Goal: Task Accomplishment & Management: Use online tool/utility

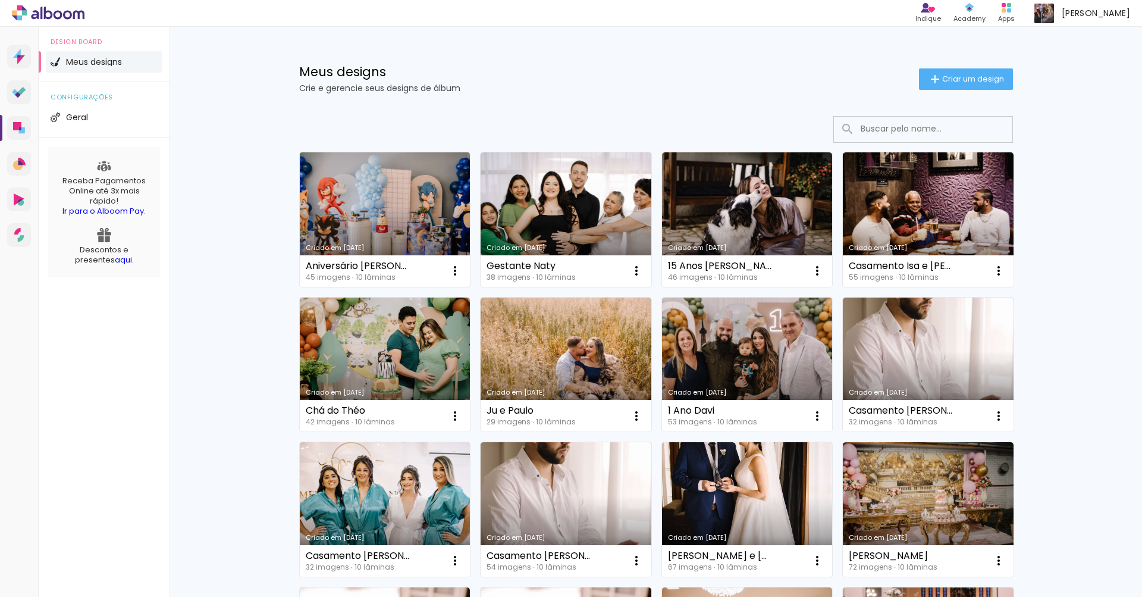
click at [434, 197] on link "Criado em [DATE]" at bounding box center [385, 219] width 171 height 134
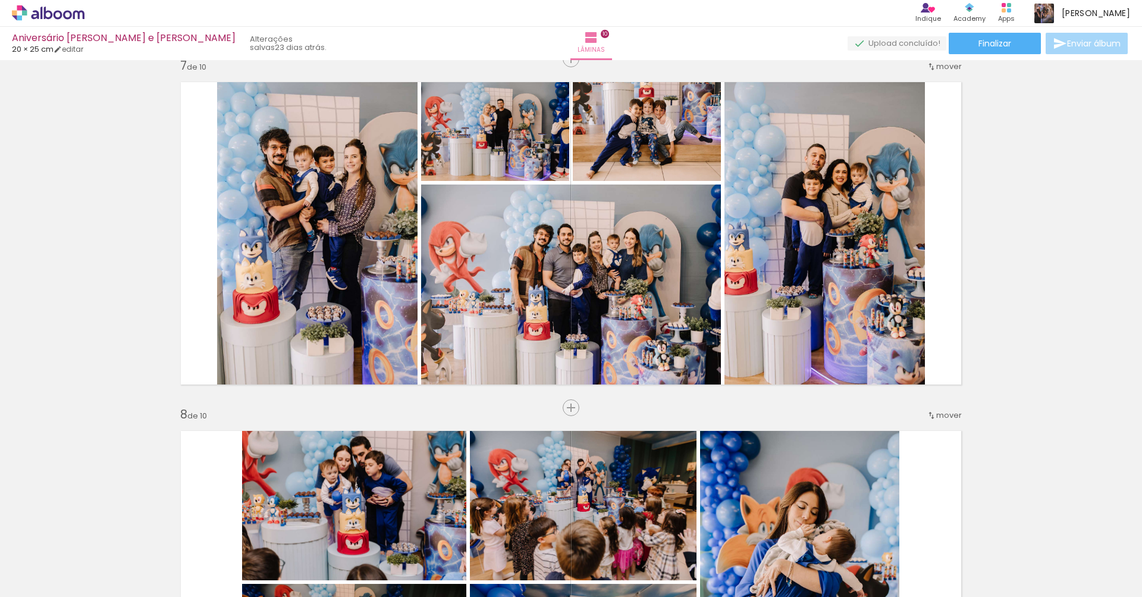
scroll to position [2100, 0]
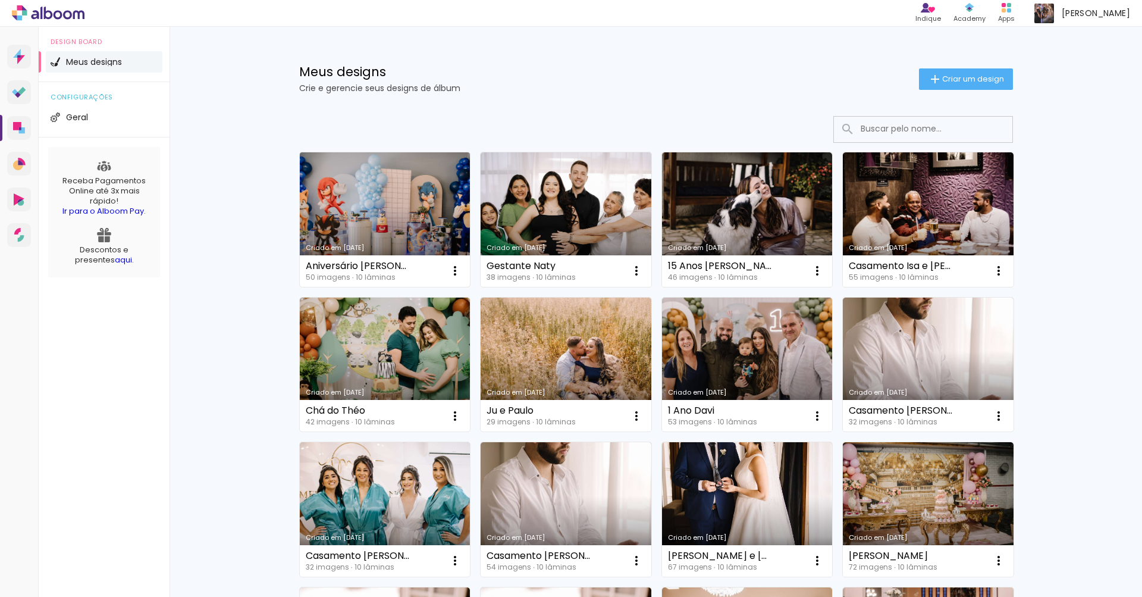
click at [378, 189] on link "Criado em [DATE]" at bounding box center [385, 219] width 171 height 134
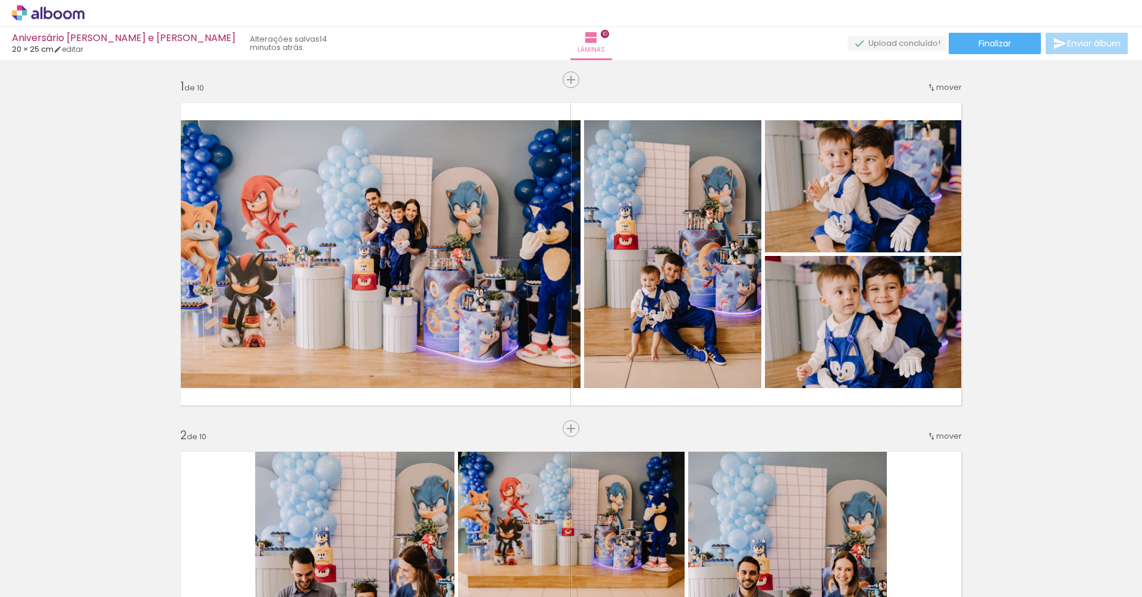
click at [1110, 45] on span "Enviar álbum" at bounding box center [1094, 43] width 54 height 8
click at [1099, 48] on span "Enviar álbum" at bounding box center [1094, 43] width 54 height 8
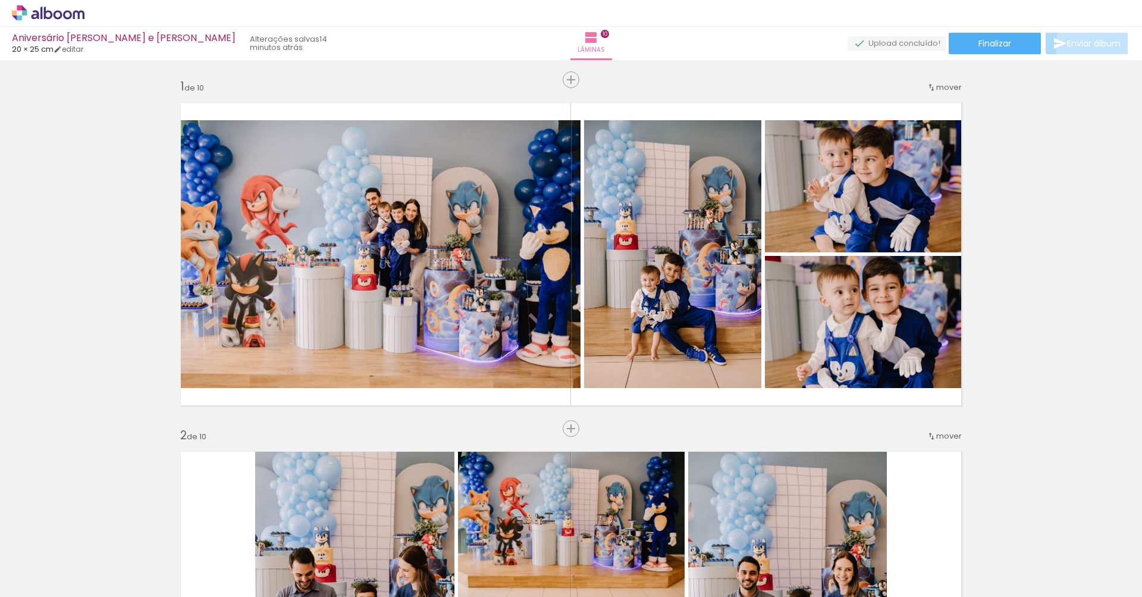
click at [1099, 48] on span "Enviar álbum" at bounding box center [1094, 43] width 54 height 8
click at [992, 40] on span "Finalizar" at bounding box center [994, 43] width 33 height 8
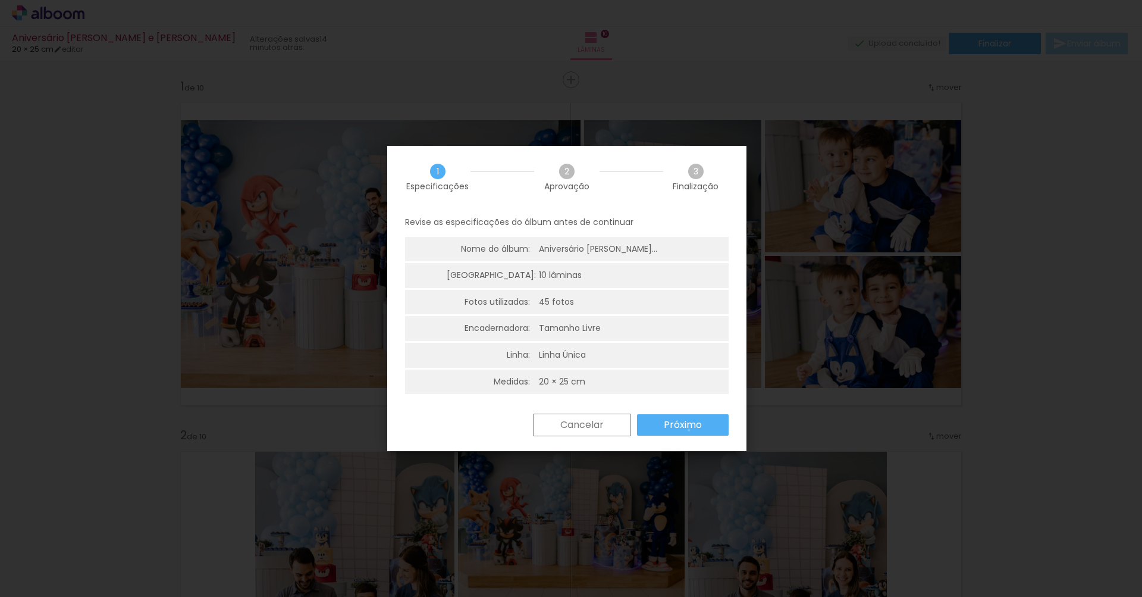
click at [0, 0] on slot "Próximo" at bounding box center [0, 0] width 0 height 0
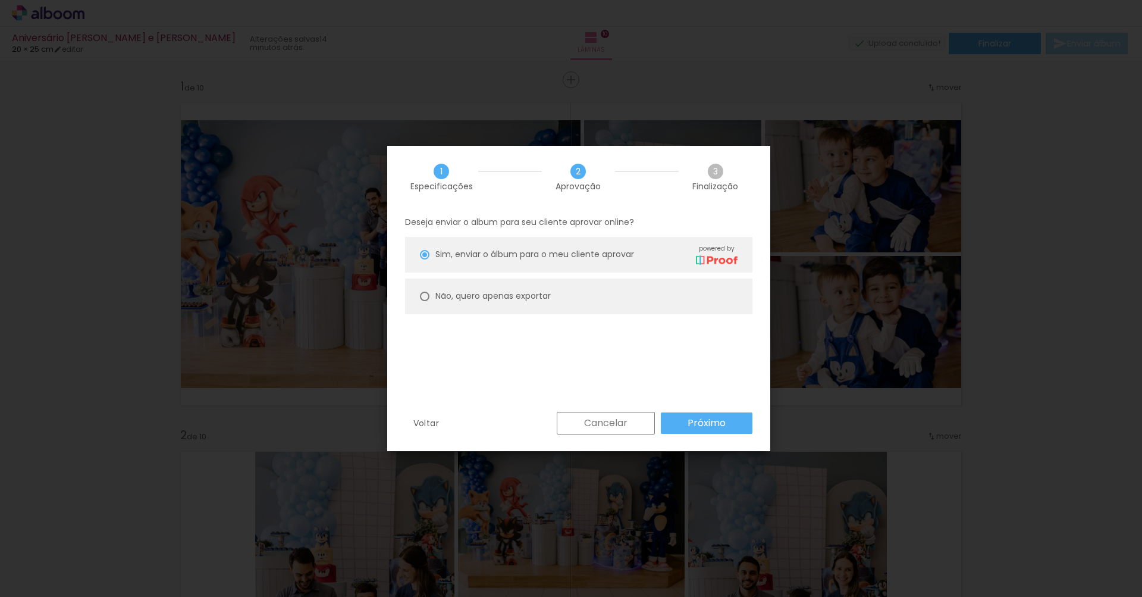
click at [545, 263] on div "Sim, enviar o álbum para o meu cliente aprovar powered by" at bounding box center [586, 254] width 302 height 21
type paper-radio-button "on"
click at [0, 0] on slot "Próximo" at bounding box center [0, 0] width 0 height 0
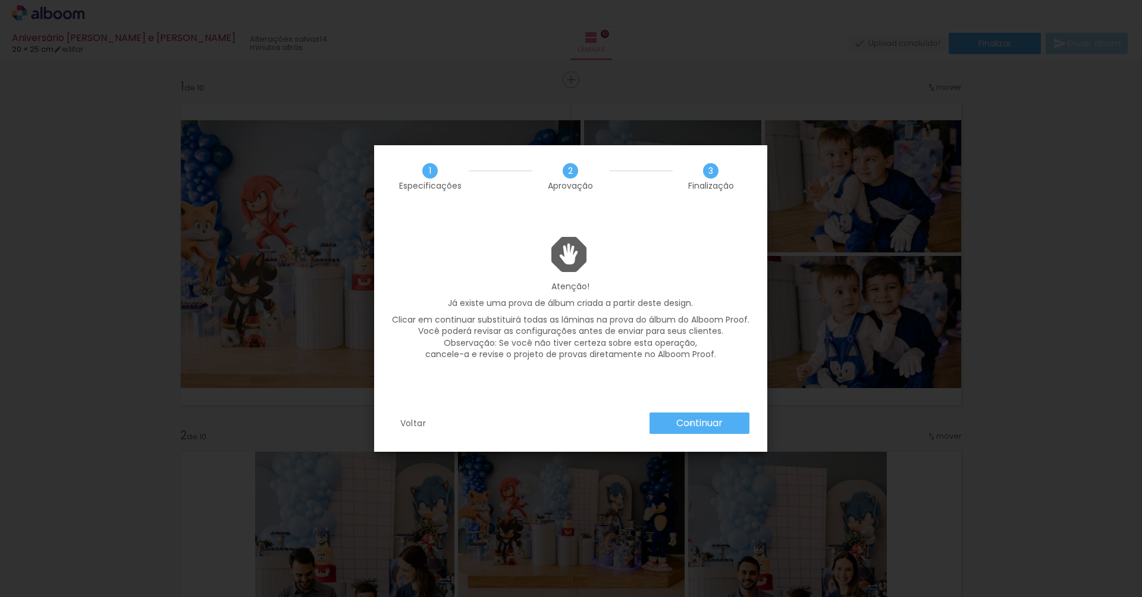
click at [0, 0] on slot "Continuar" at bounding box center [0, 0] width 0 height 0
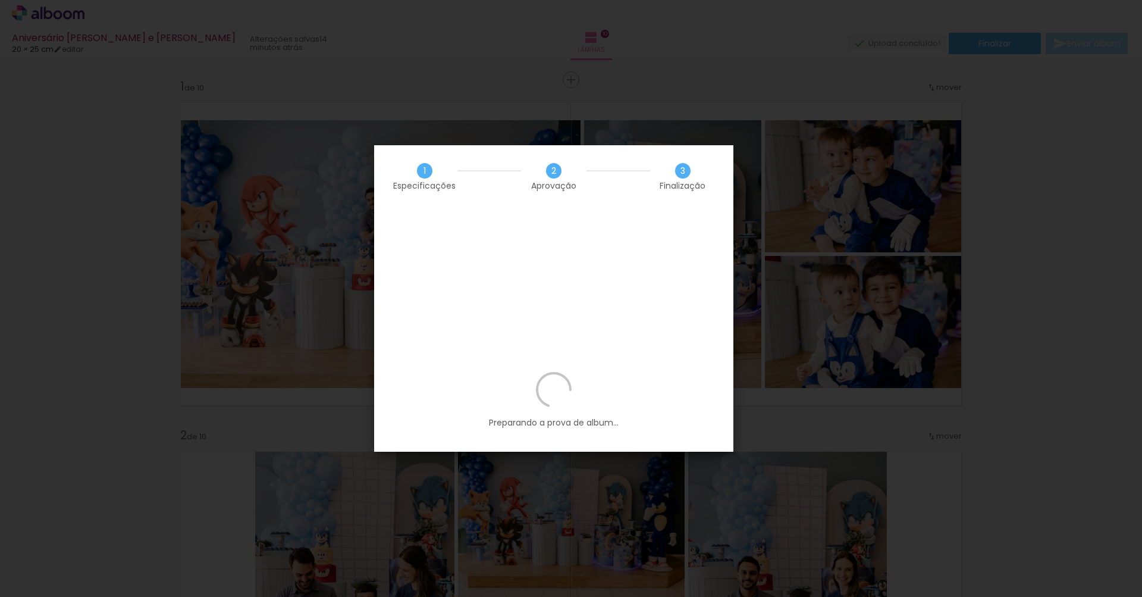
click at [525, 372] on div "Preparando a prova de album..." at bounding box center [553, 412] width 359 height 80
click at [592, 372] on div "Preparando a prova de album..." at bounding box center [553, 412] width 359 height 80
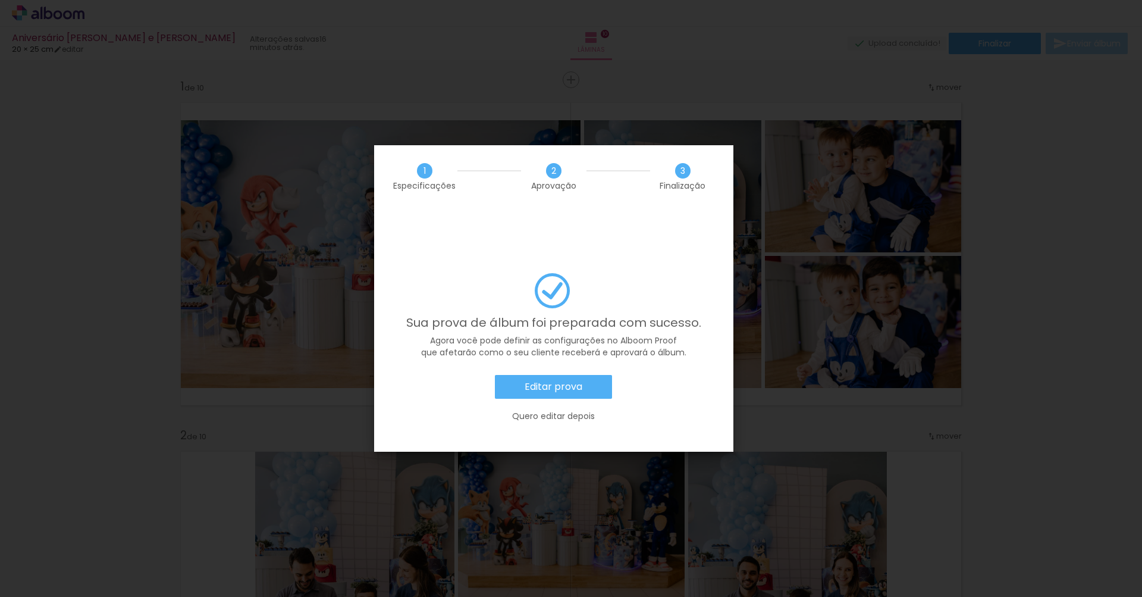
click at [0, 0] on slot "Quero editar depois" at bounding box center [0, 0] width 0 height 0
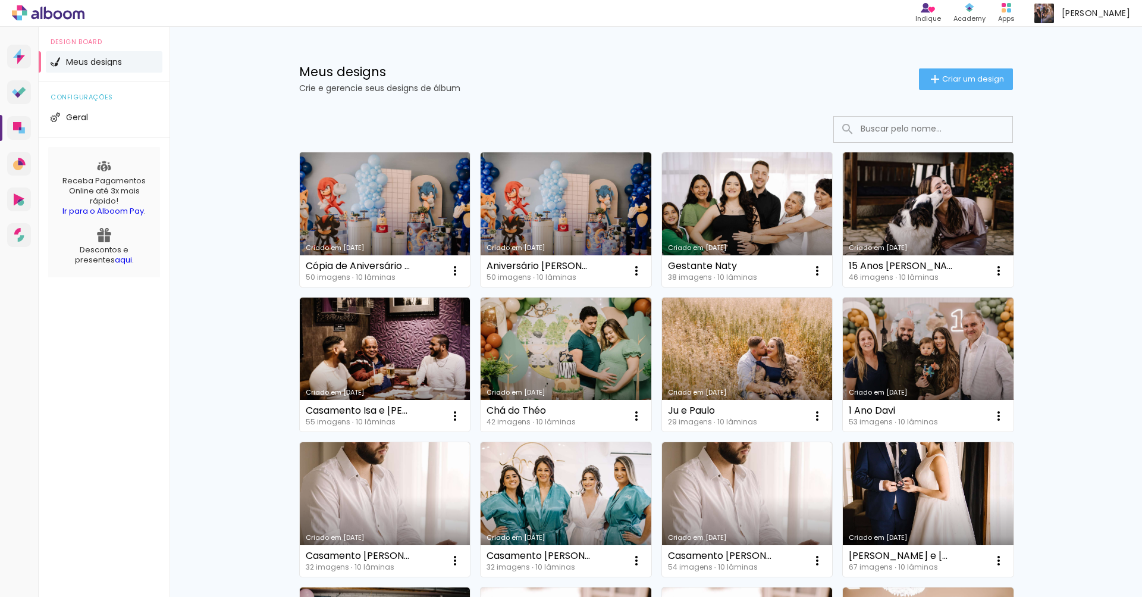
click at [409, 181] on link "Criado em [DATE]" at bounding box center [385, 219] width 171 height 134
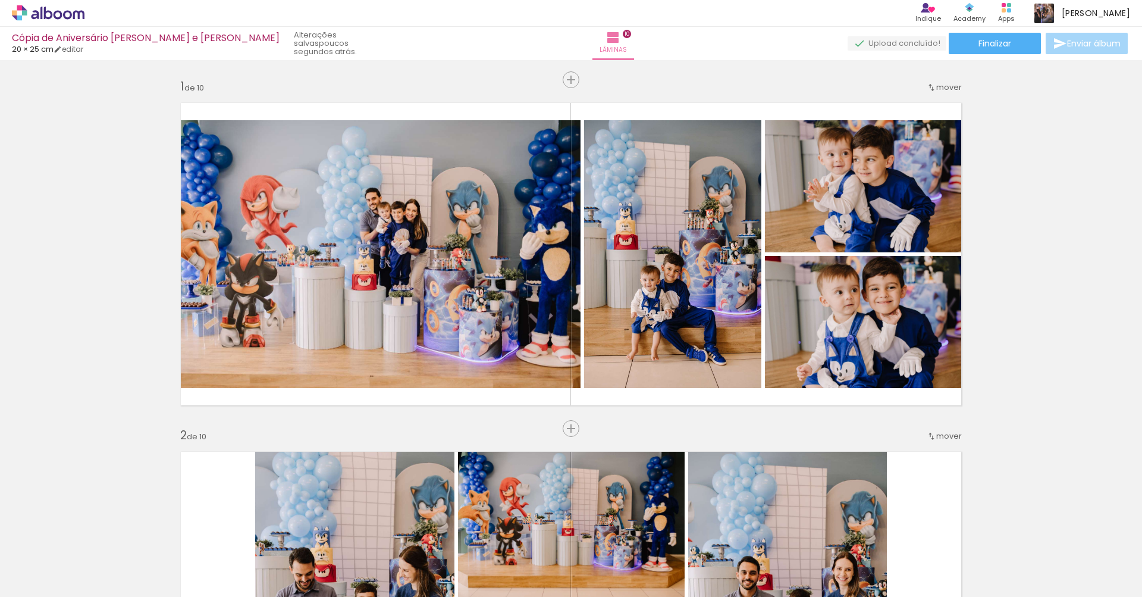
click at [1072, 43] on span "Enviar álbum" at bounding box center [1094, 43] width 54 height 8
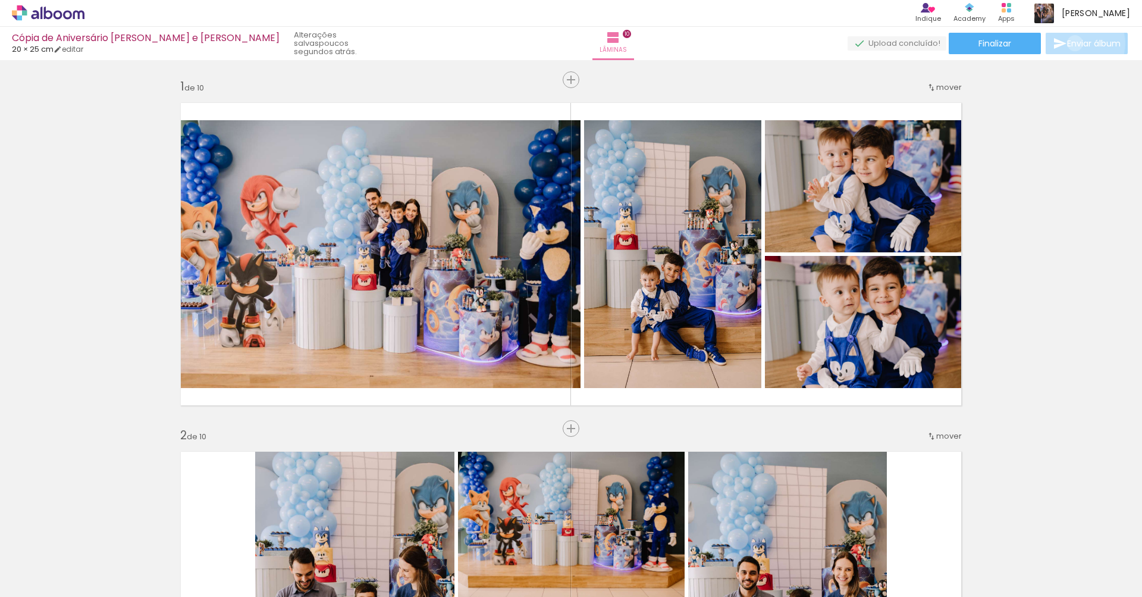
click at [1072, 43] on span "Enviar álbum" at bounding box center [1094, 43] width 54 height 8
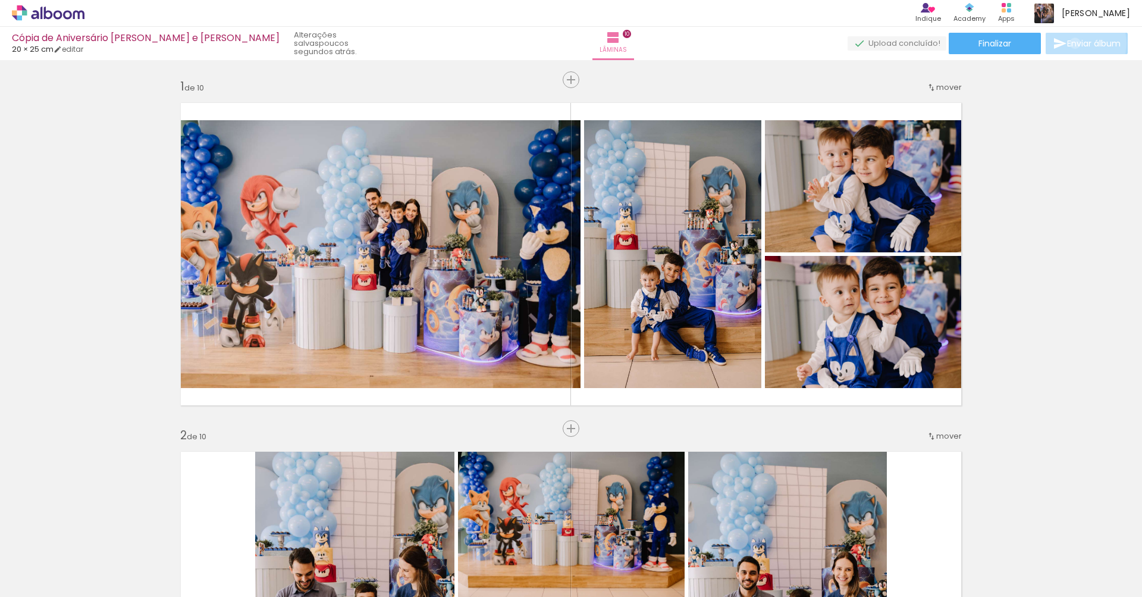
click at [1072, 43] on span "Enviar álbum" at bounding box center [1094, 43] width 54 height 8
click at [997, 43] on span "Finalizar" at bounding box center [994, 43] width 33 height 8
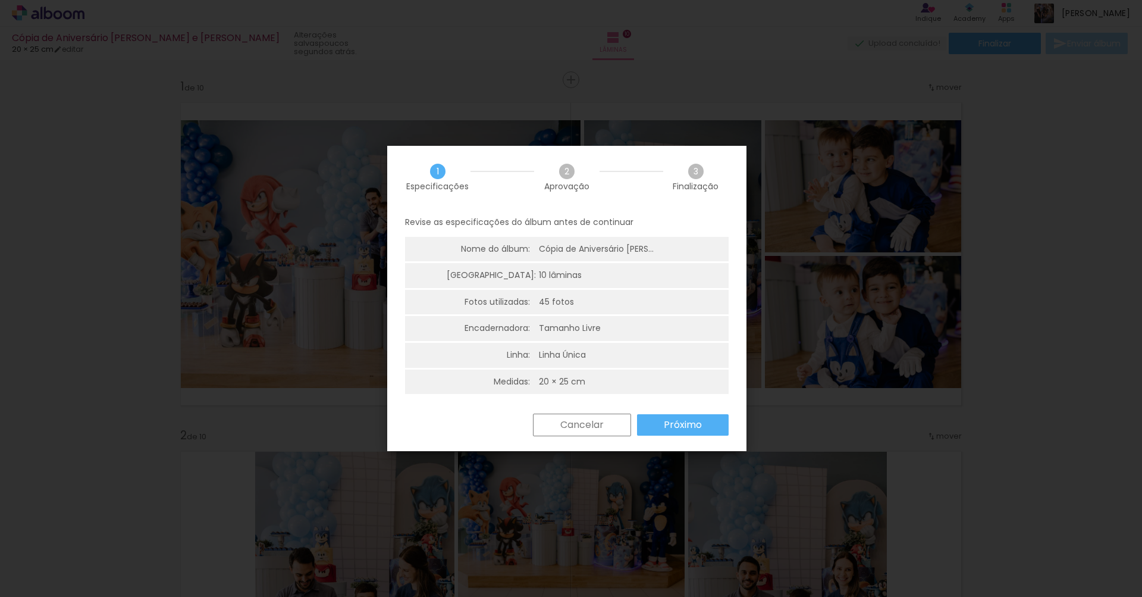
click at [715, 433] on paper-button "Próximo" at bounding box center [683, 424] width 92 height 21
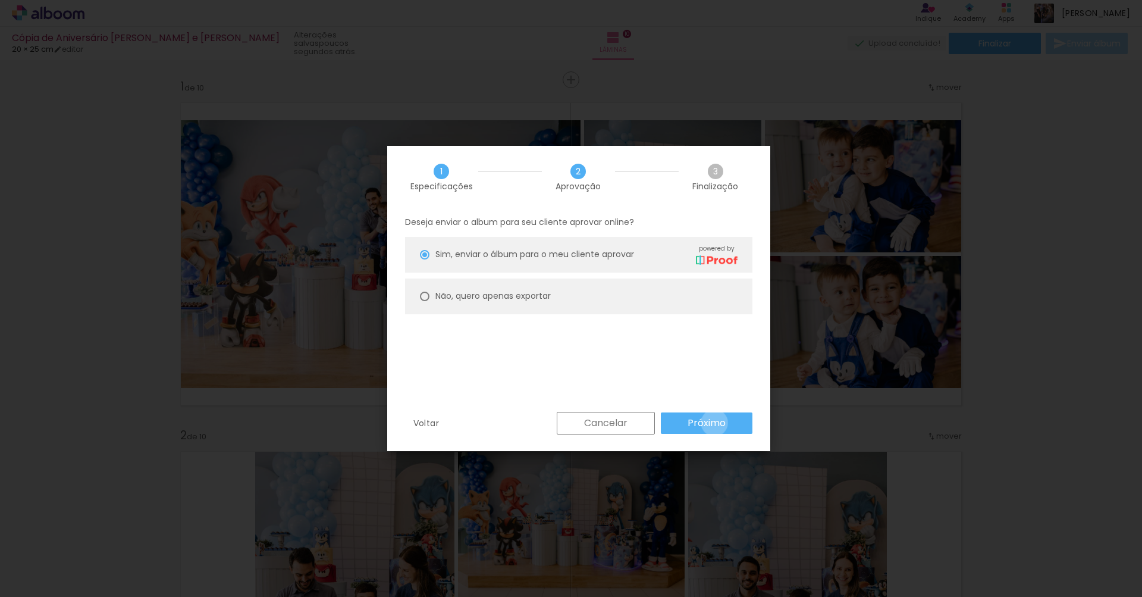
click at [0, 0] on slot "Próximo" at bounding box center [0, 0] width 0 height 0
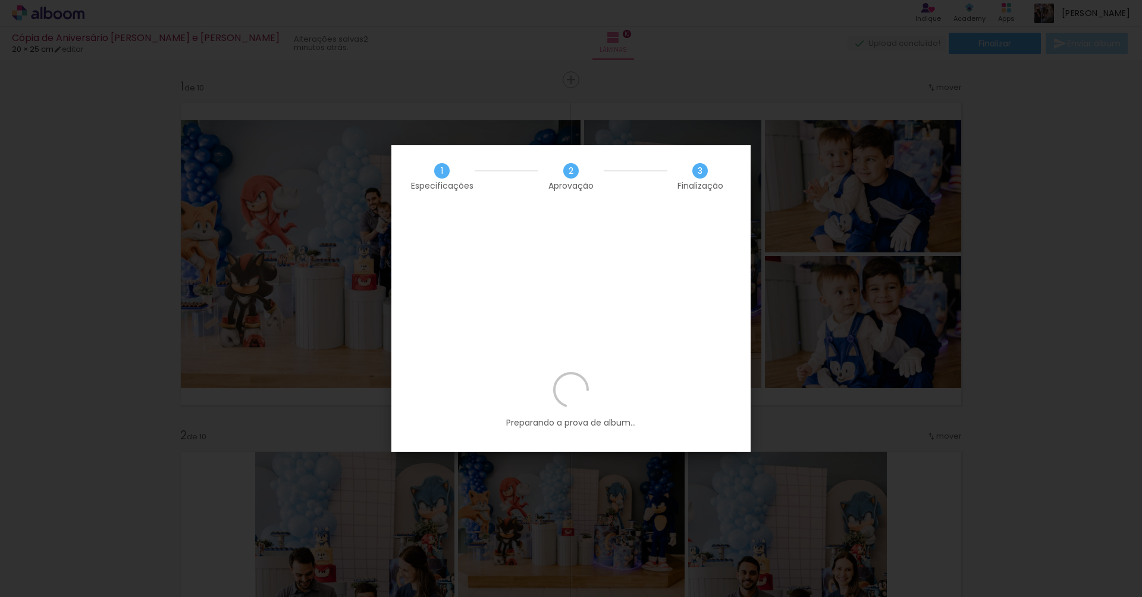
click at [573, 372] on div "Preparando a prova de album..." at bounding box center [570, 412] width 359 height 80
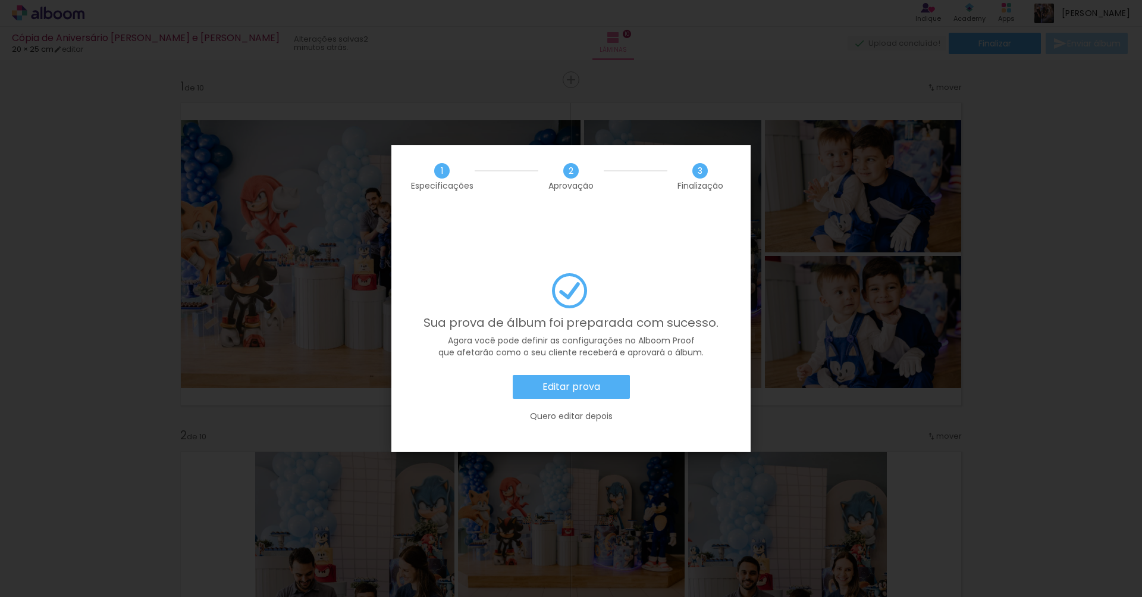
click at [0, 0] on slot "Quero editar depois" at bounding box center [0, 0] width 0 height 0
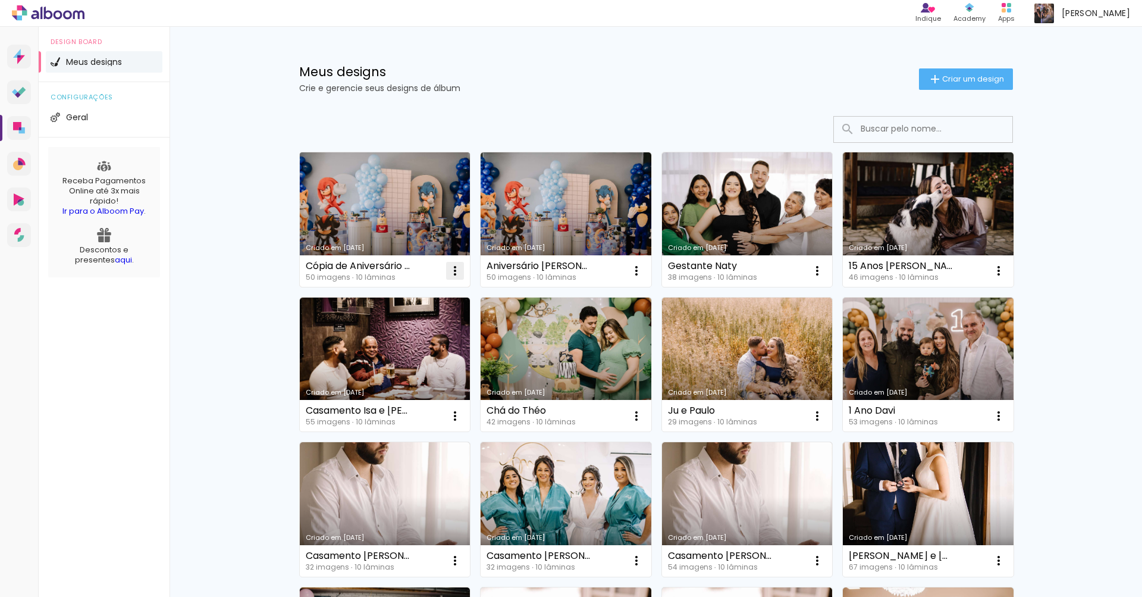
click at [449, 273] on iron-icon at bounding box center [455, 270] width 14 height 14
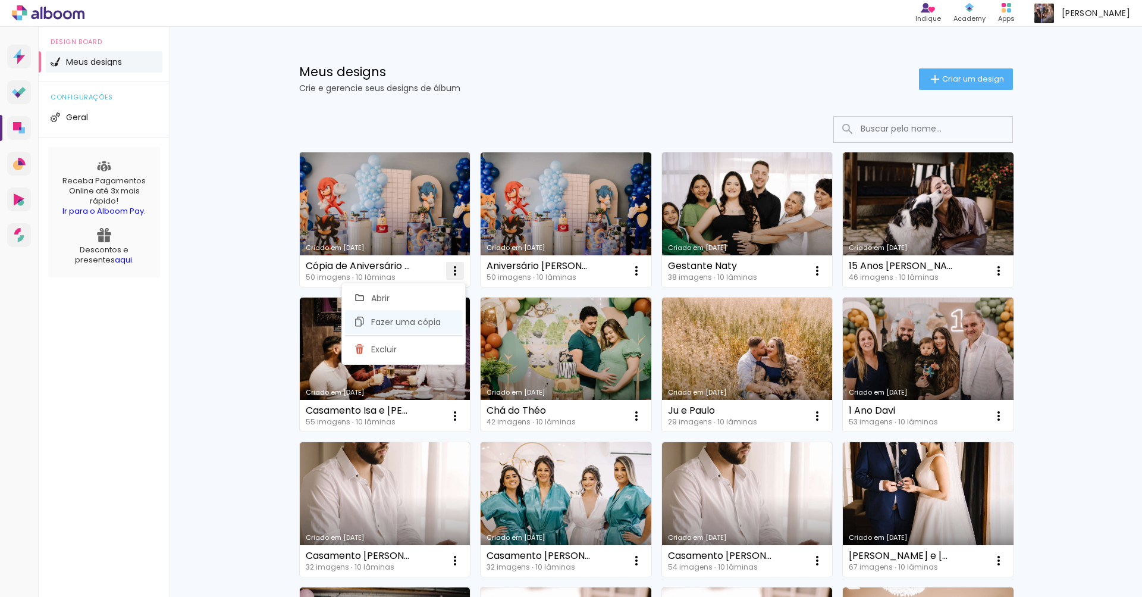
click at [415, 325] on span "Fazer uma cópia" at bounding box center [406, 322] width 70 height 8
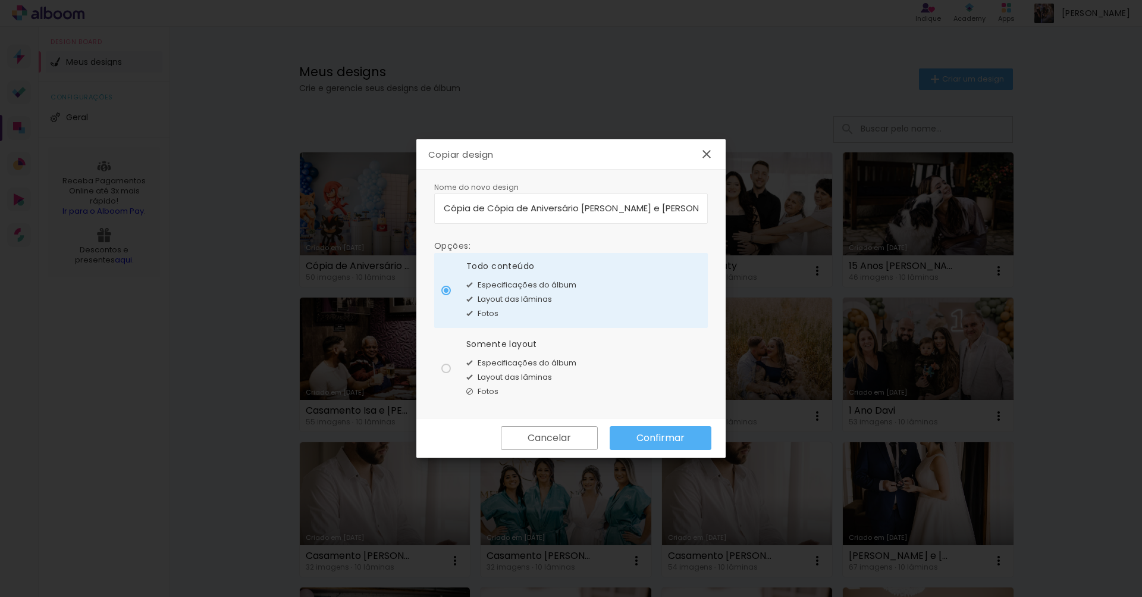
drag, startPoint x: 529, startPoint y: 208, endPoint x: 391, endPoint y: 192, distance: 139.6
click at [394, 192] on body "link( href="../../bower_components/polymer/polymer.html" rel="import" ) picture…" at bounding box center [571, 298] width 1142 height 597
click at [581, 204] on input "Aniversário [PERSON_NAME] e [PERSON_NAME]" at bounding box center [571, 208] width 255 height 14
type input "Aniversário [PERSON_NAME] e [PERSON_NAME] - 2"
type paper-input "Aniversário [PERSON_NAME] e [PERSON_NAME] - 2"
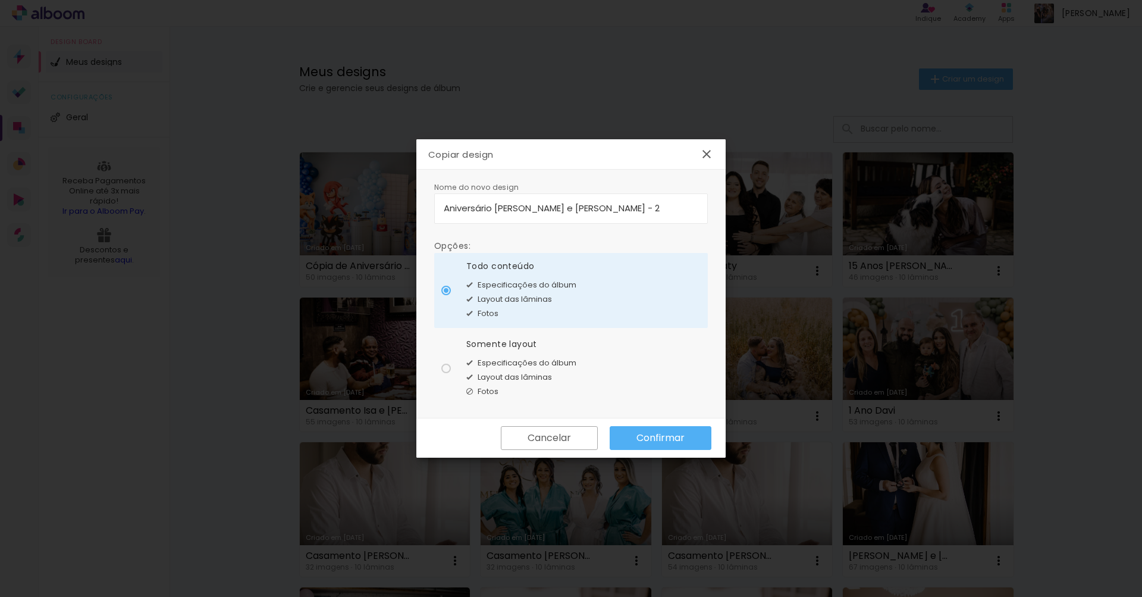
click at [0, 0] on slot "Confirmar" at bounding box center [0, 0] width 0 height 0
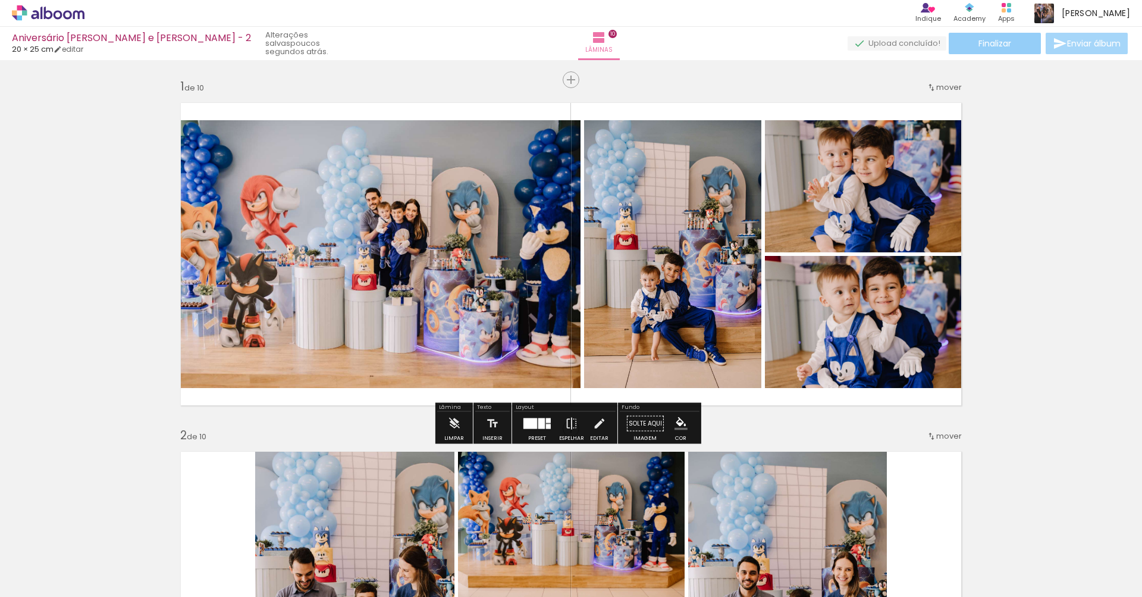
click at [980, 45] on span "Finalizar" at bounding box center [994, 43] width 33 height 8
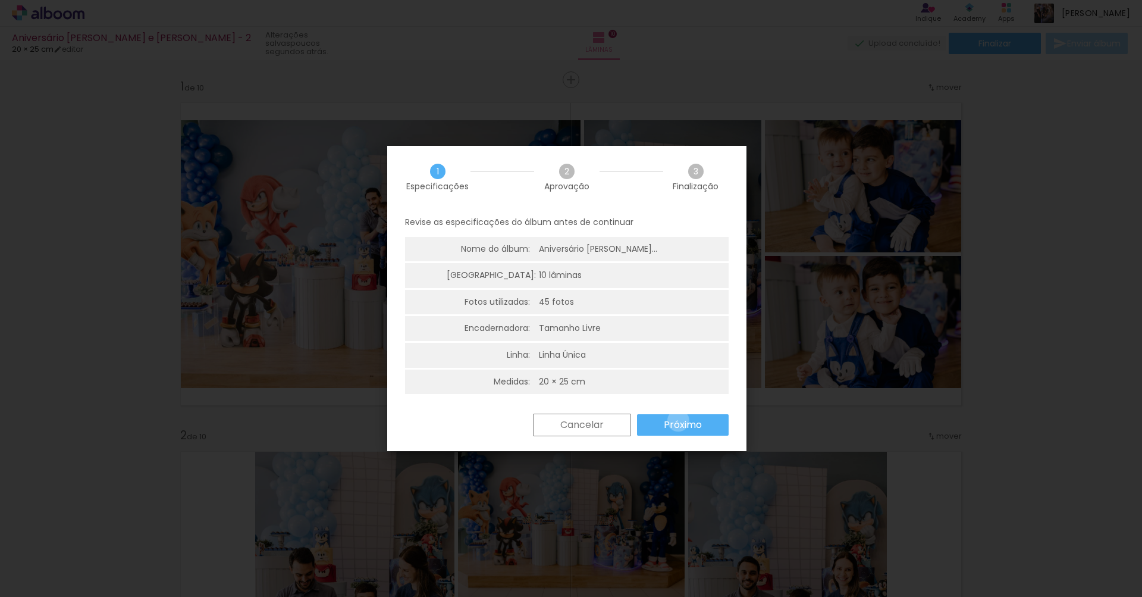
click at [0, 0] on slot "Próximo" at bounding box center [0, 0] width 0 height 0
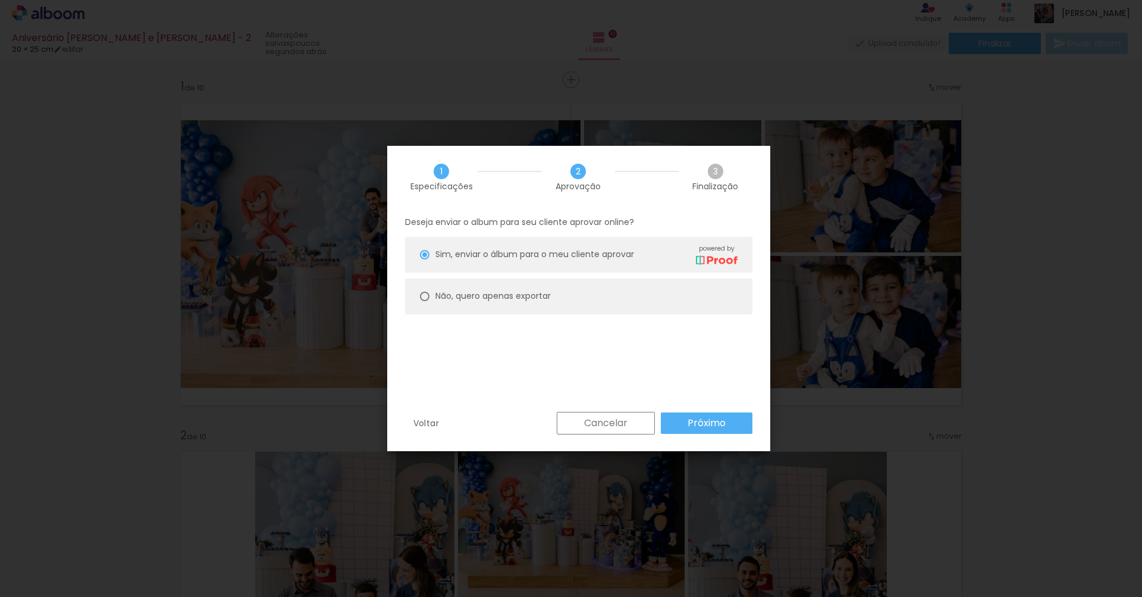
click at [0, 0] on slot "Próximo" at bounding box center [0, 0] width 0 height 0
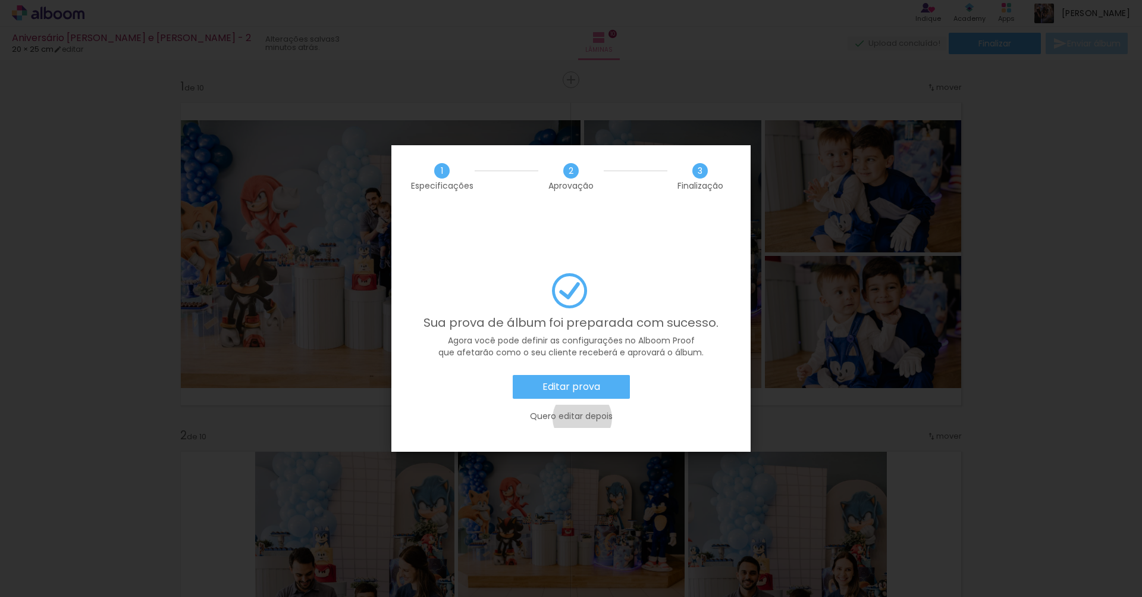
click at [0, 0] on slot "Quero editar depois" at bounding box center [0, 0] width 0 height 0
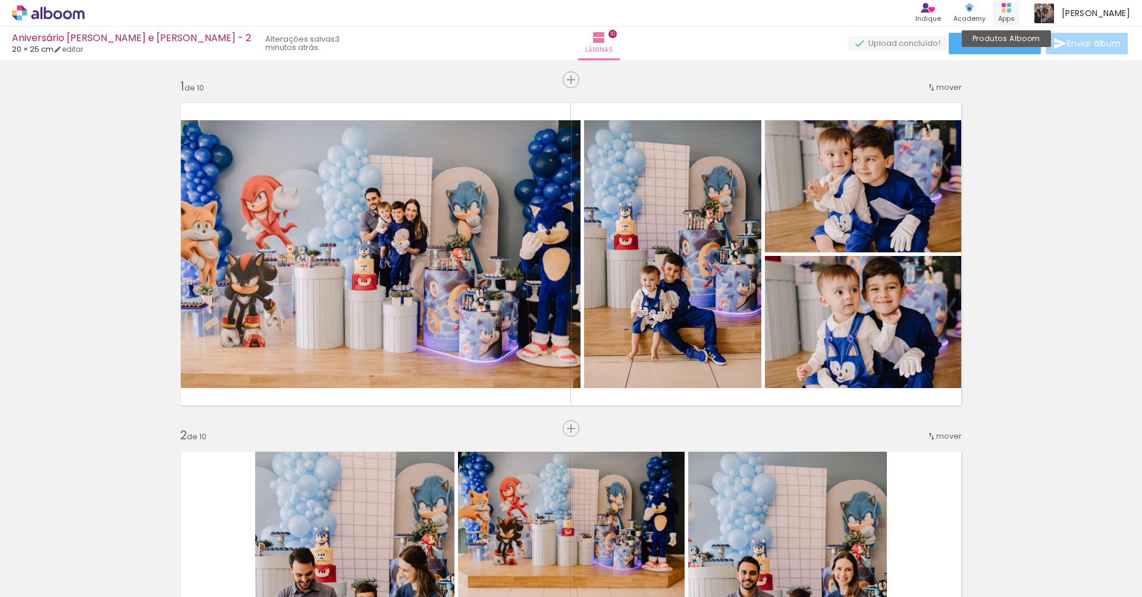
click at [1005, 14] on div "Produtos Alboom Apps" at bounding box center [1006, 13] width 26 height 24
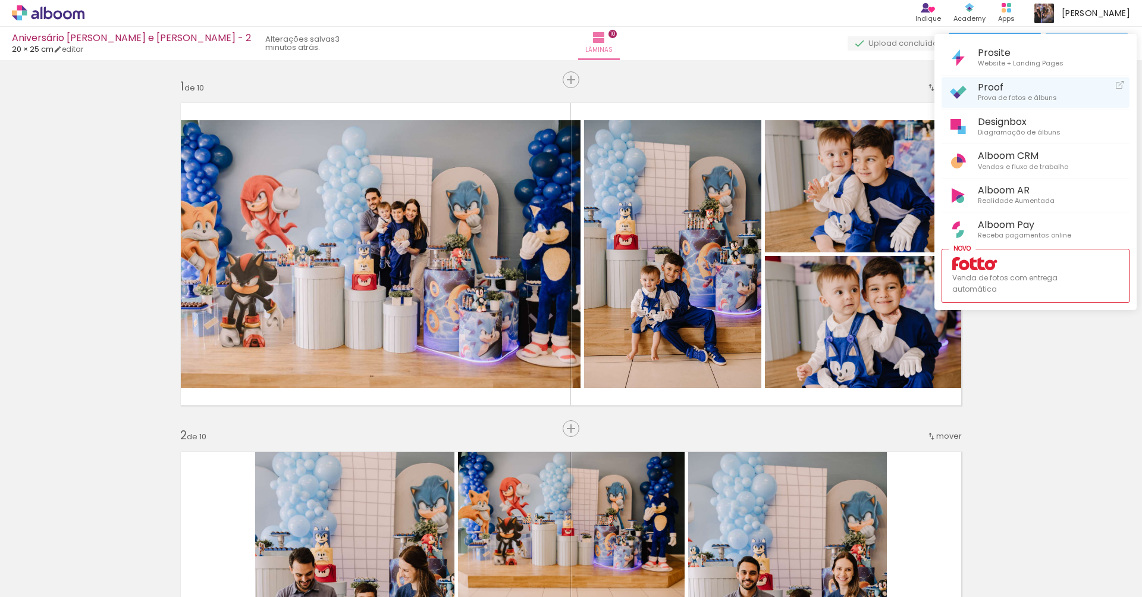
click at [996, 93] on span "Prova de fotos e álbuns" at bounding box center [1017, 98] width 79 height 11
click at [1071, 396] on div at bounding box center [571, 298] width 1142 height 597
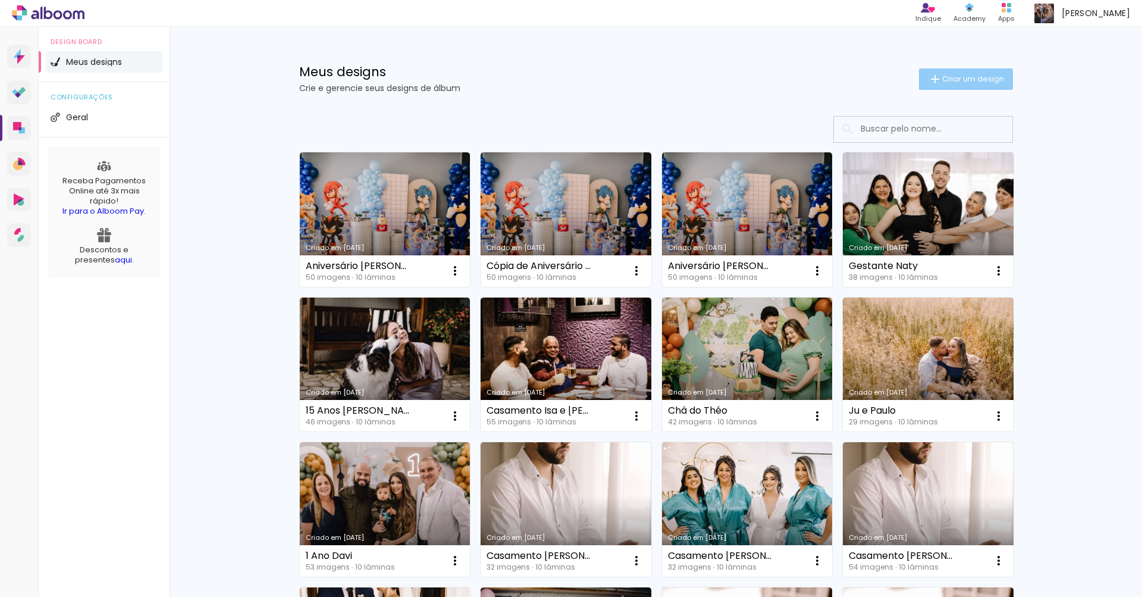
click at [977, 75] on span "Criar um design" at bounding box center [973, 79] width 62 height 8
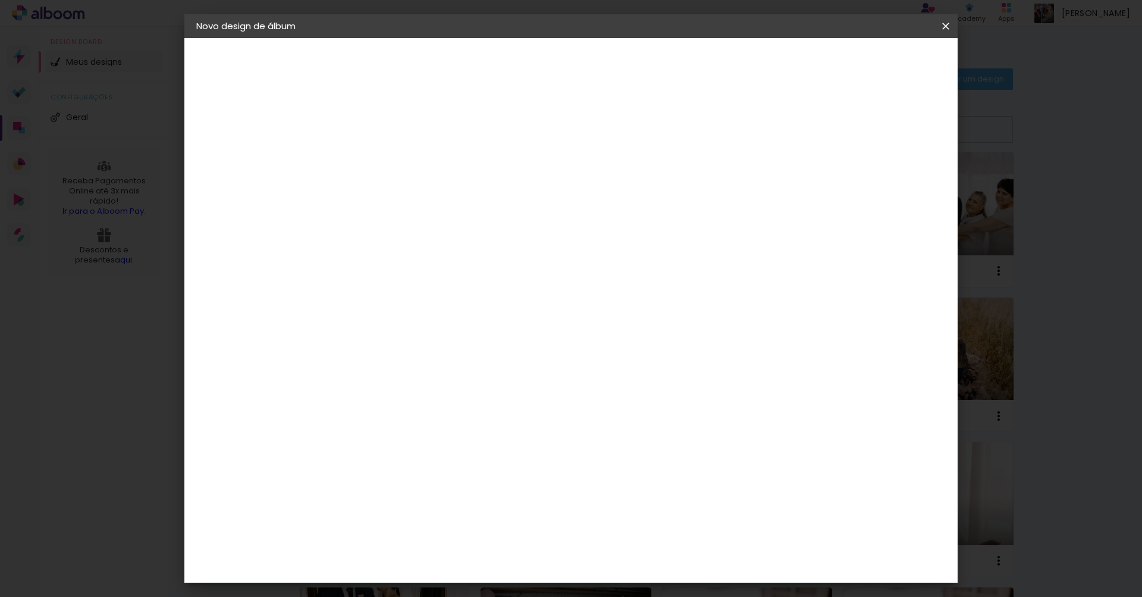
click at [391, 160] on input at bounding box center [391, 159] width 0 height 18
type input "Luana"
type paper-input "Luana"
click at [0, 0] on slot "Avançar" at bounding box center [0, 0] width 0 height 0
click at [0, 0] on slot "Tamanho Livre" at bounding box center [0, 0] width 0 height 0
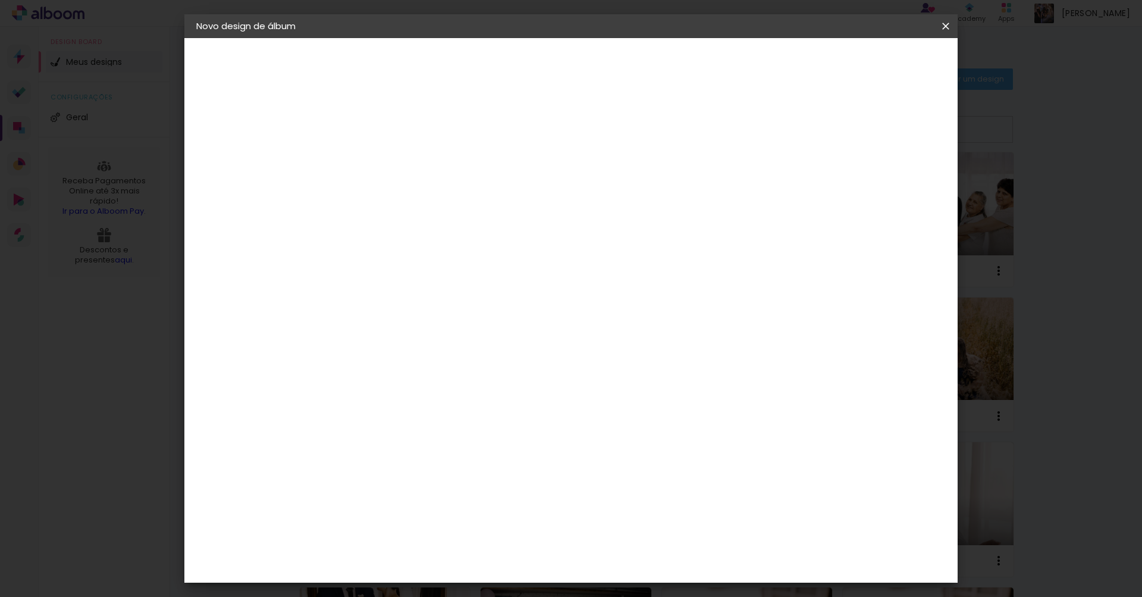
click at [0, 0] on slot "Avançar" at bounding box center [0, 0] width 0 height 0
click at [360, 338] on input "30" at bounding box center [353, 338] width 31 height 18
type input "25"
type paper-input "25"
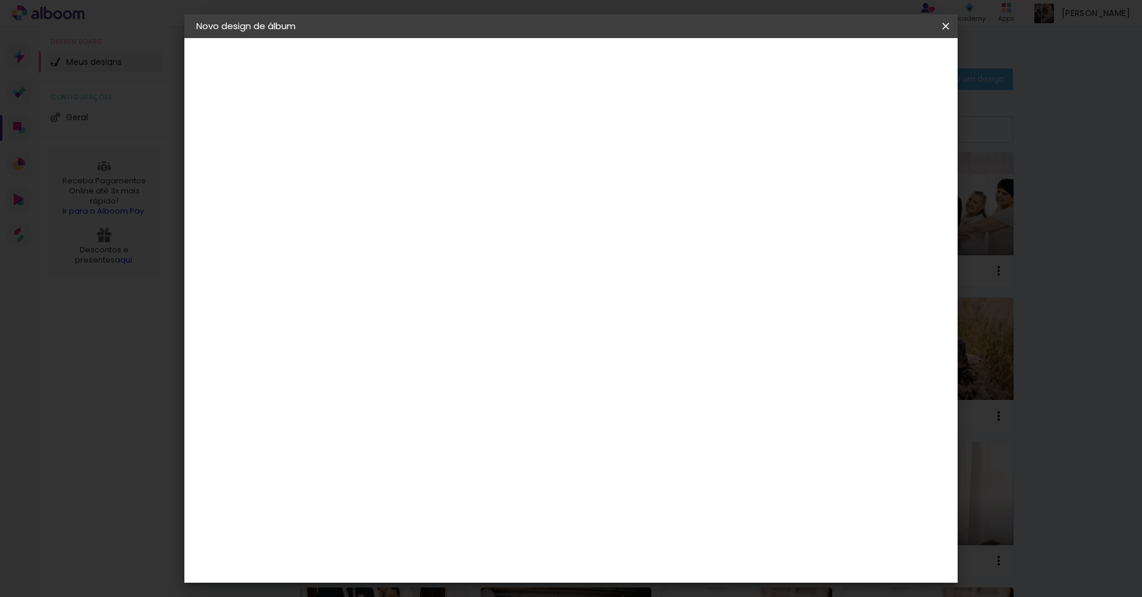
click at [645, 464] on input "60" at bounding box center [637, 457] width 31 height 18
click at [646, 464] on input "60" at bounding box center [637, 457] width 31 height 18
click at [819, 246] on div "30 cm cm cm mm A maioria das encadernadoras sugere 5mm de sangria." at bounding box center [620, 197] width 562 height 95
click at [871, 65] on span "Iniciar design" at bounding box center [844, 63] width 54 height 8
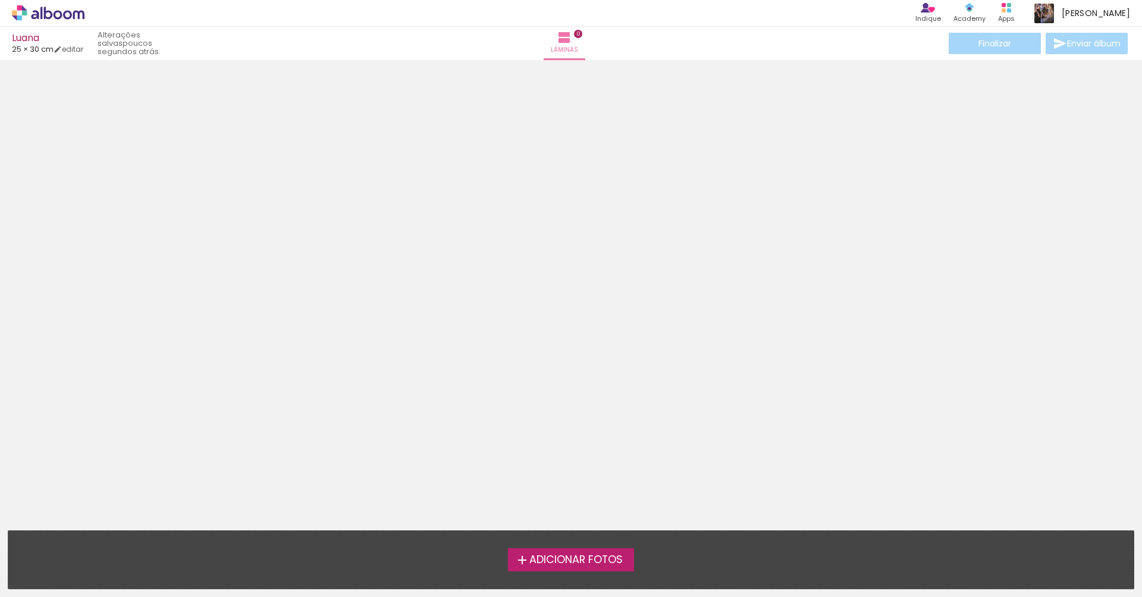
click at [589, 568] on label "Adicionar Fotos" at bounding box center [571, 559] width 127 height 23
click at [0, 0] on input "file" at bounding box center [0, 0] width 0 height 0
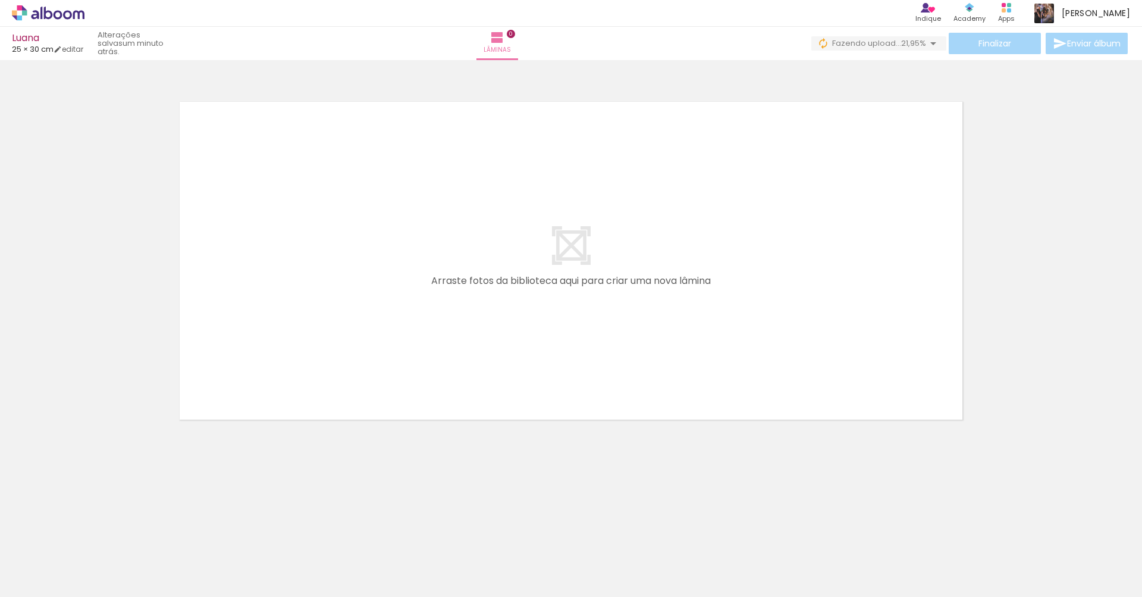
click at [1084, 415] on div at bounding box center [571, 245] width 1142 height 362
